Goal: Information Seeking & Learning: Learn about a topic

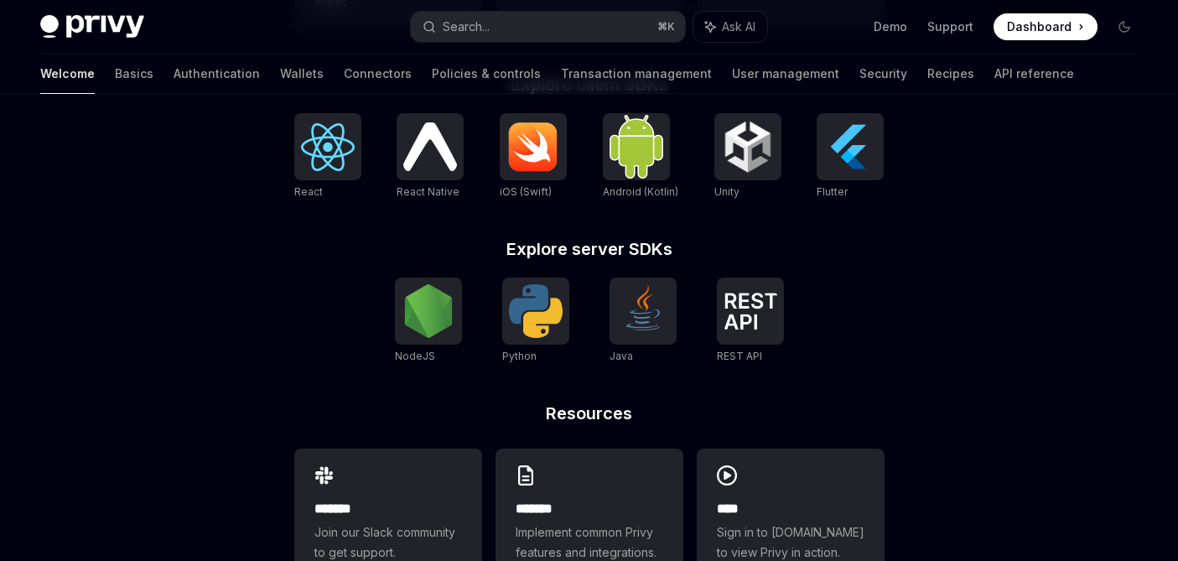
scroll to position [813, 0]
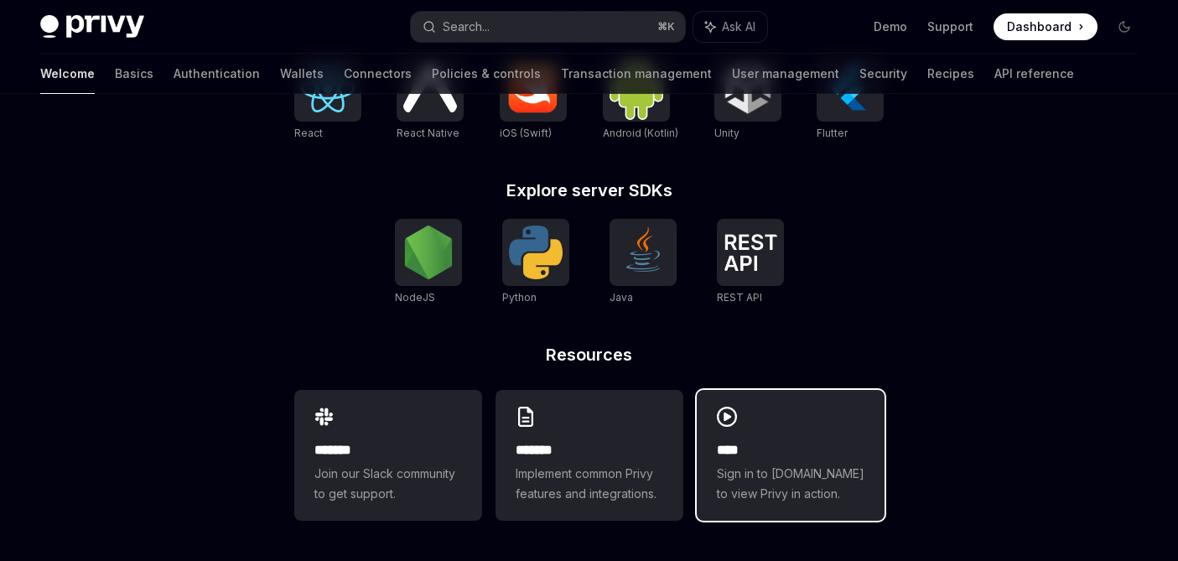
click at [770, 430] on div "**** Sign in to [DOMAIN_NAME] to view Privy in action." at bounding box center [791, 455] width 188 height 131
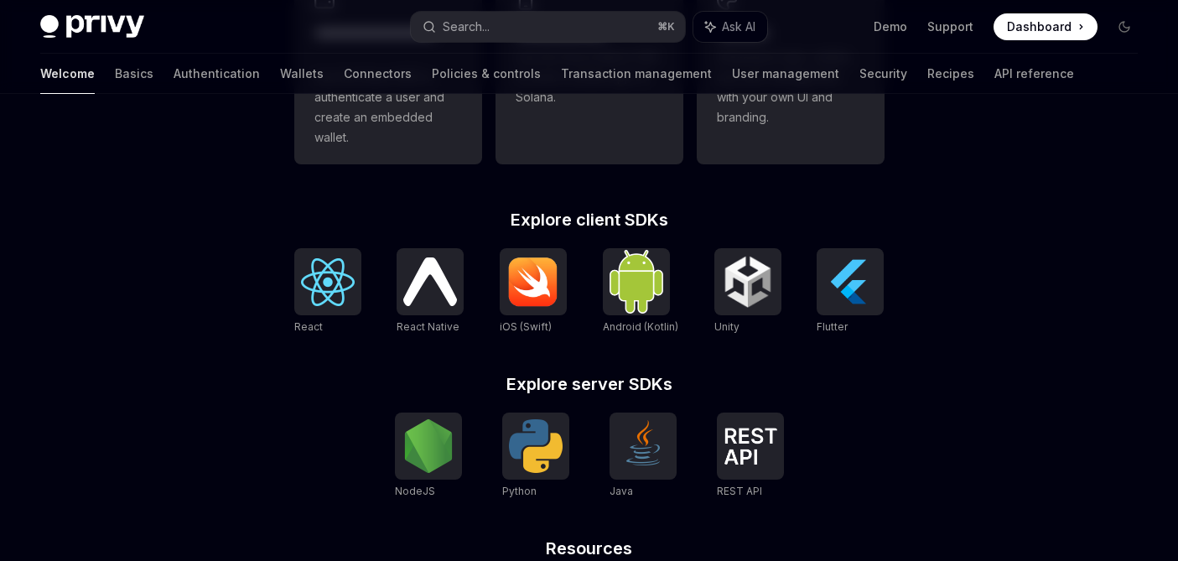
scroll to position [0, 0]
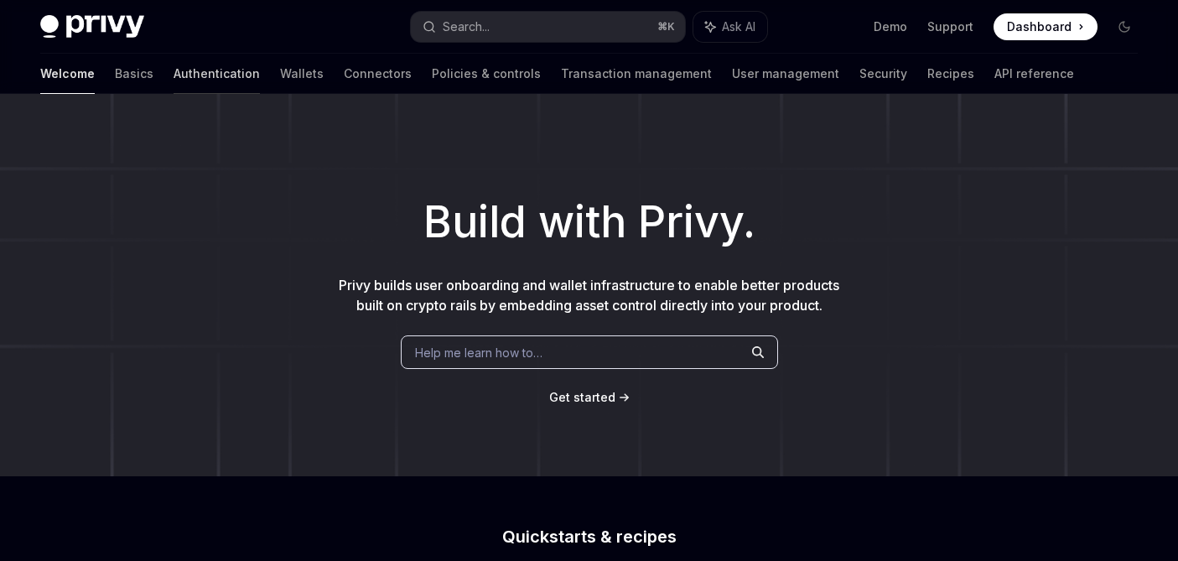
click at [174, 75] on link "Authentication" at bounding box center [217, 74] width 86 height 40
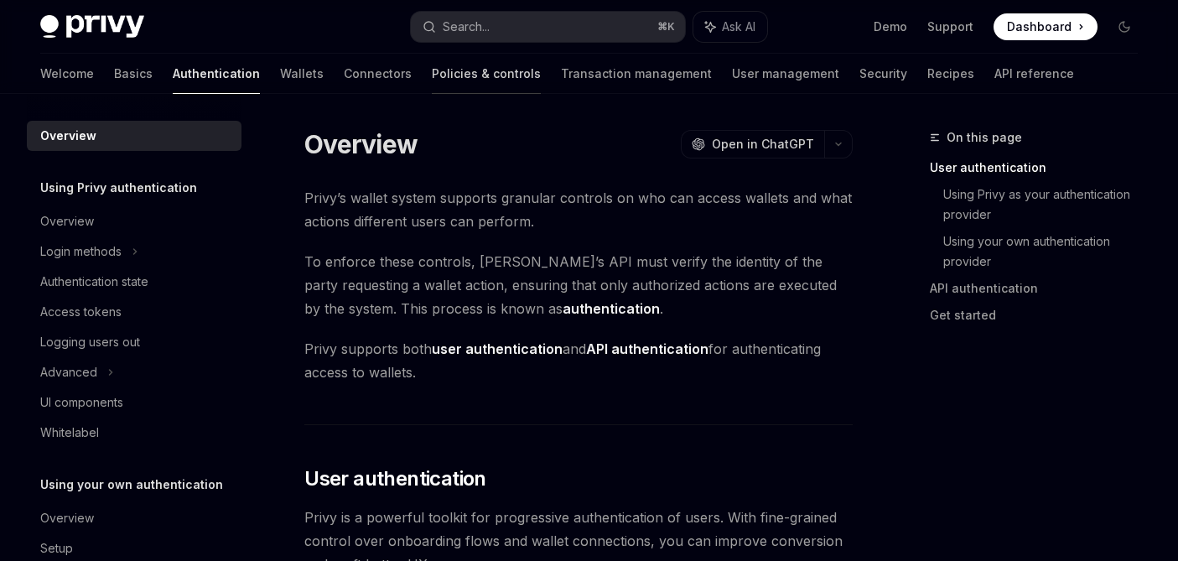
click at [432, 85] on link "Policies & controls" at bounding box center [486, 74] width 109 height 40
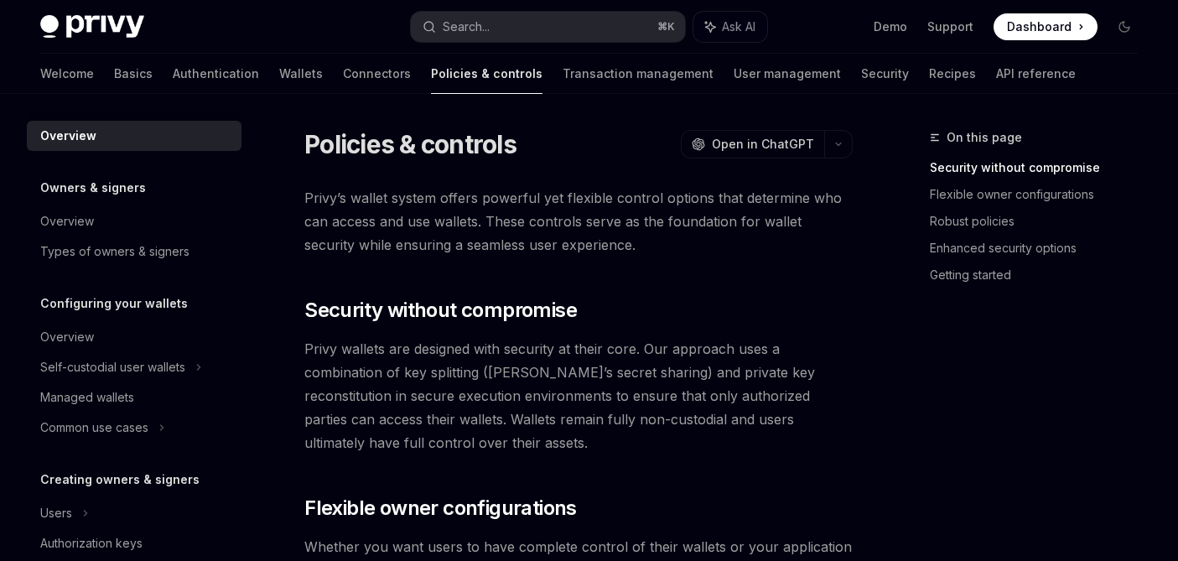
click at [343, 75] on link "Connectors" at bounding box center [377, 74] width 68 height 40
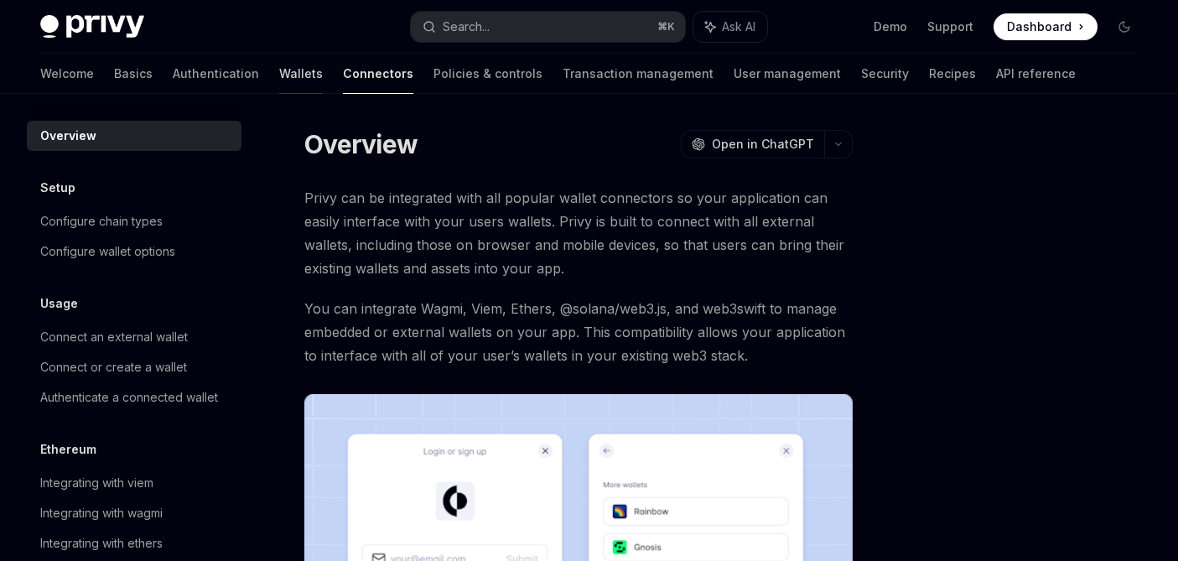
click at [279, 71] on link "Wallets" at bounding box center [301, 74] width 44 height 40
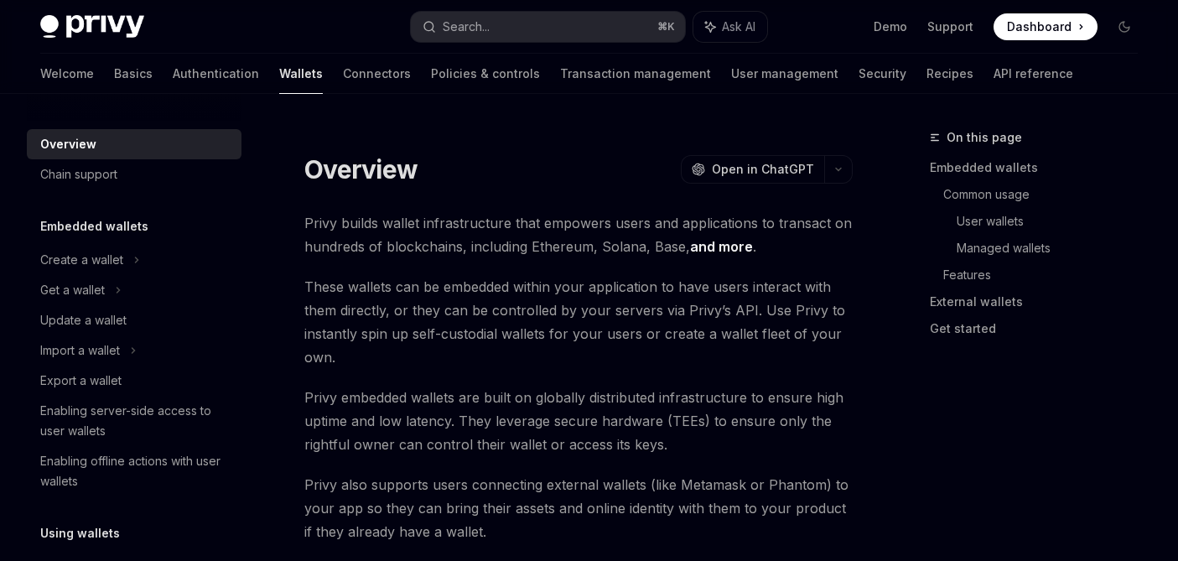
type textarea "*"
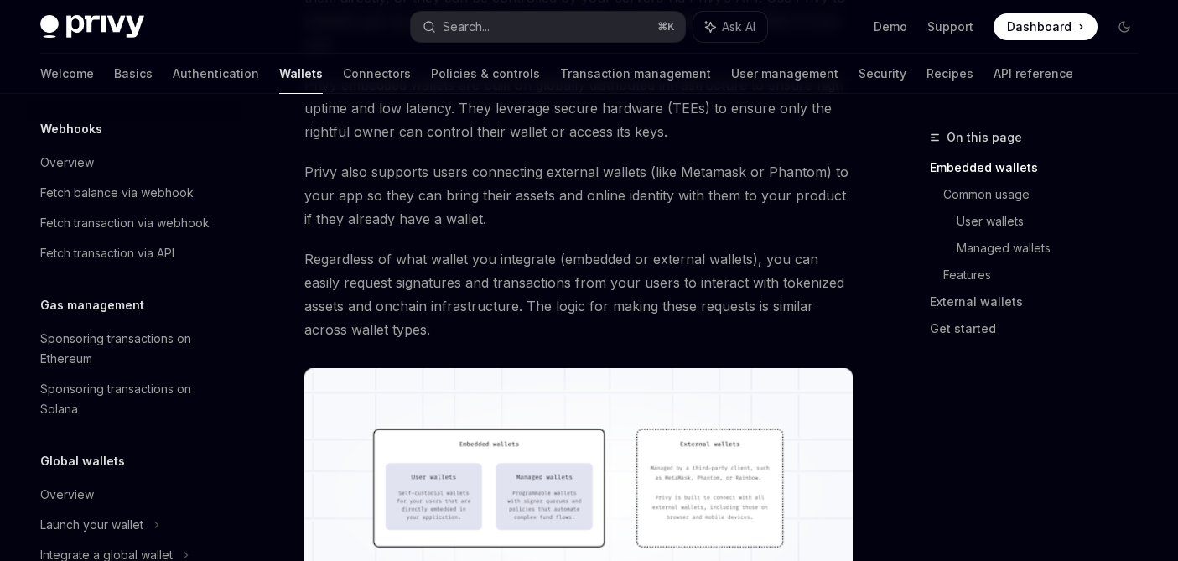
scroll to position [890, 0]
